Goal: Information Seeking & Learning: Learn about a topic

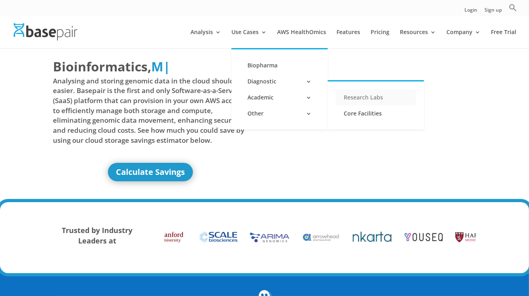
click at [365, 99] on link "Research Labs" at bounding box center [376, 97] width 80 height 16
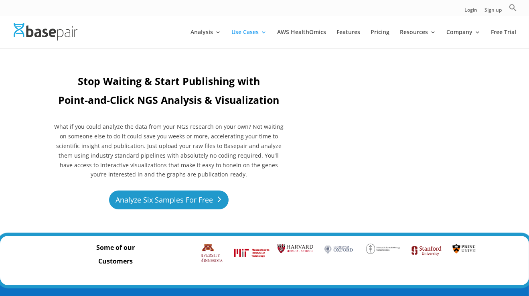
click at [206, 204] on link "Analyze Six Samples For Free" at bounding box center [169, 200] width 120 height 19
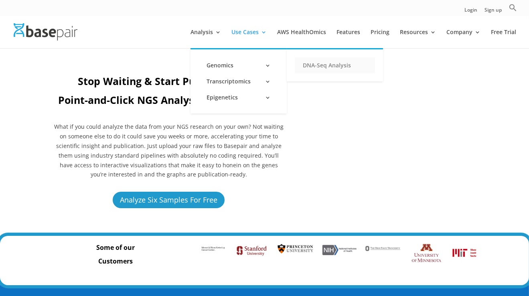
click at [307, 63] on link "DNA-Seq Analysis" at bounding box center [335, 65] width 80 height 16
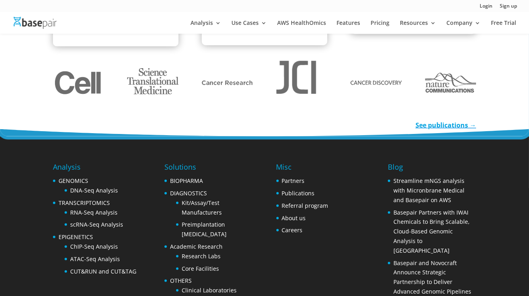
scroll to position [1239, 0]
